Goal: Obtain resource: Download file/media

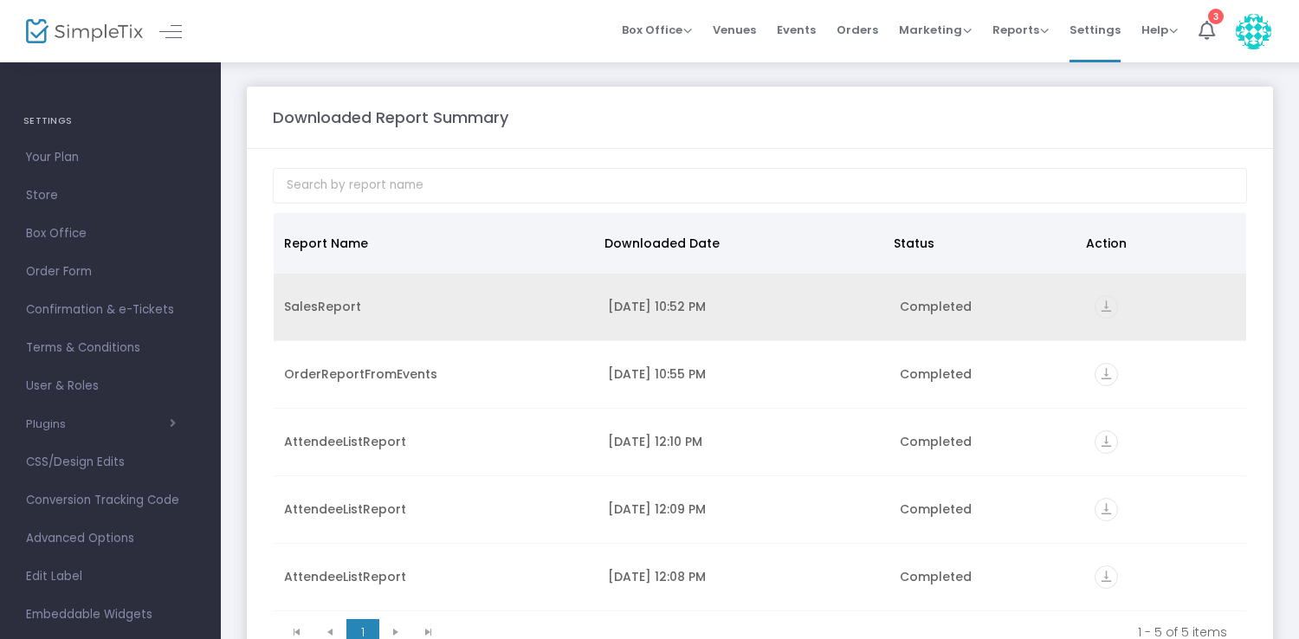
click at [1104, 304] on icon "vertical_align_bottom" at bounding box center [1106, 306] width 23 height 23
